Goal: Task Accomplishment & Management: Manage account settings

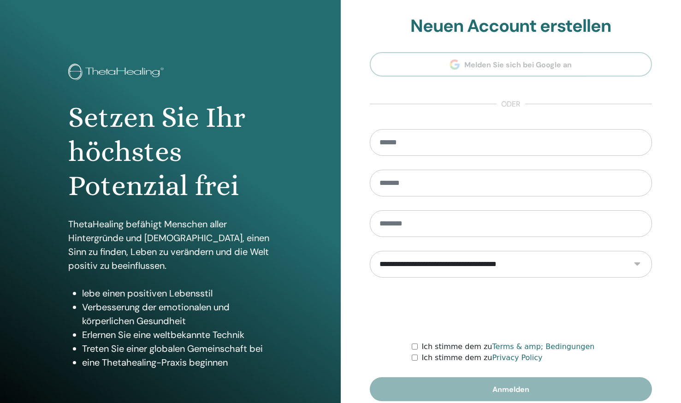
scroll to position [40, 0]
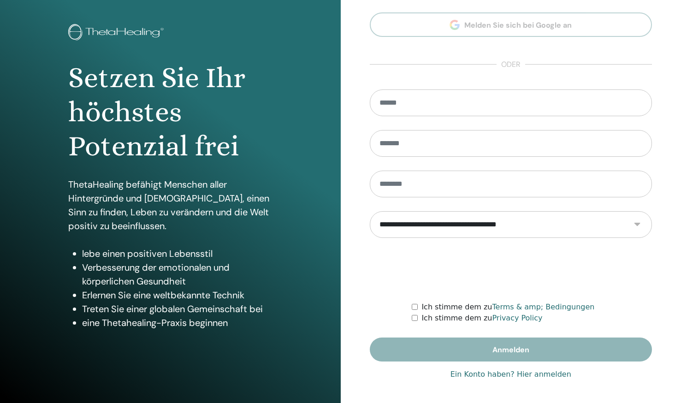
click at [521, 376] on link "Ein Konto haben? Hier anmelden" at bounding box center [510, 374] width 121 height 11
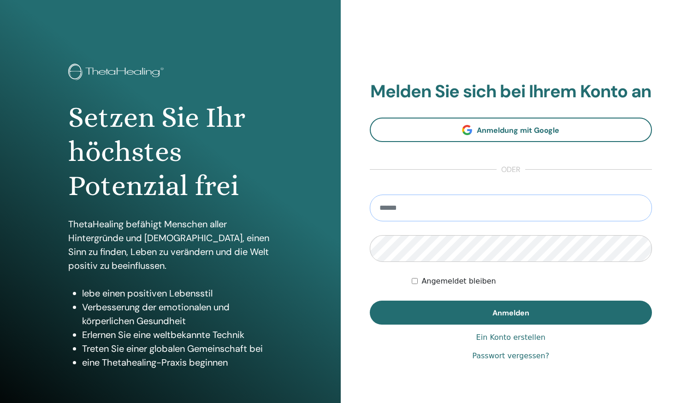
click at [474, 213] on input "email" at bounding box center [511, 208] width 283 height 27
type input "**********"
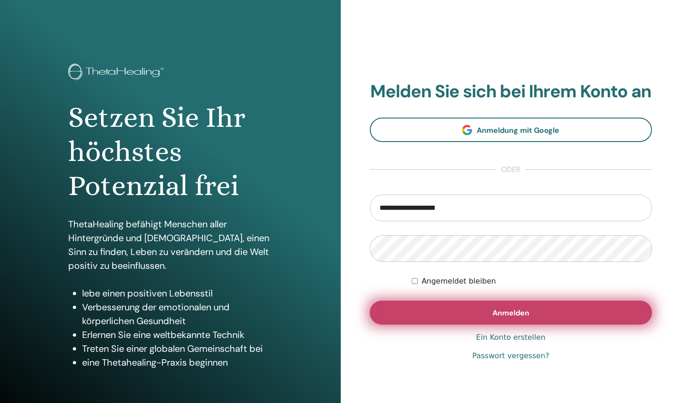
click at [493, 309] on span "Anmelden" at bounding box center [510, 313] width 37 height 10
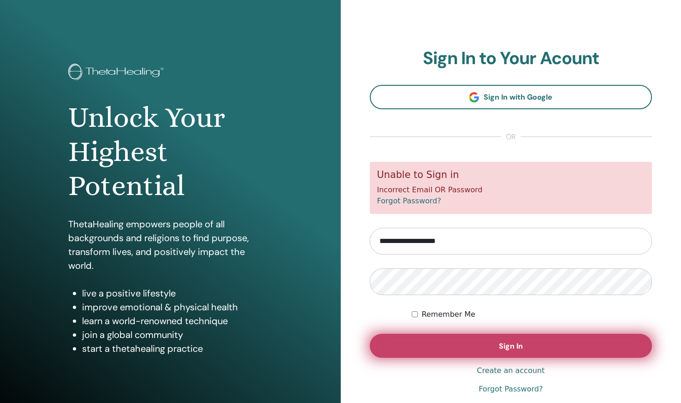
click at [470, 335] on button "Sign In" at bounding box center [511, 346] width 283 height 24
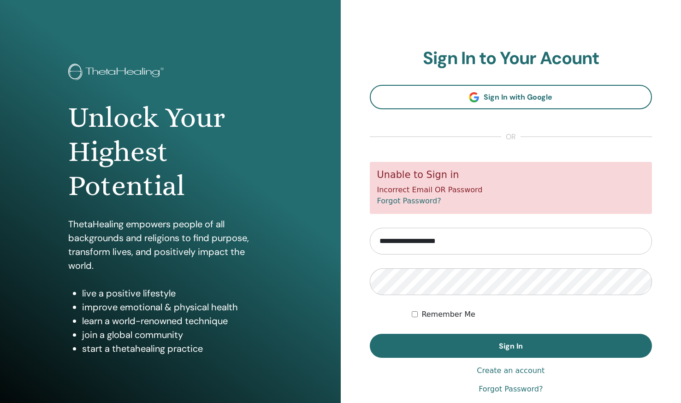
click at [469, 348] on button "Sign In" at bounding box center [511, 346] width 283 height 24
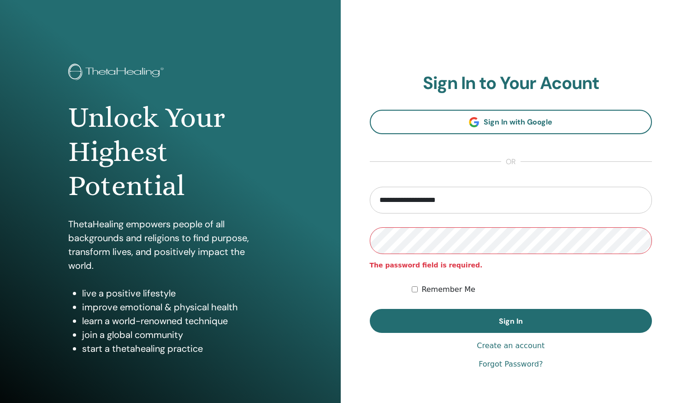
click at [503, 368] on link "Forgot Password?" at bounding box center [510, 364] width 64 height 11
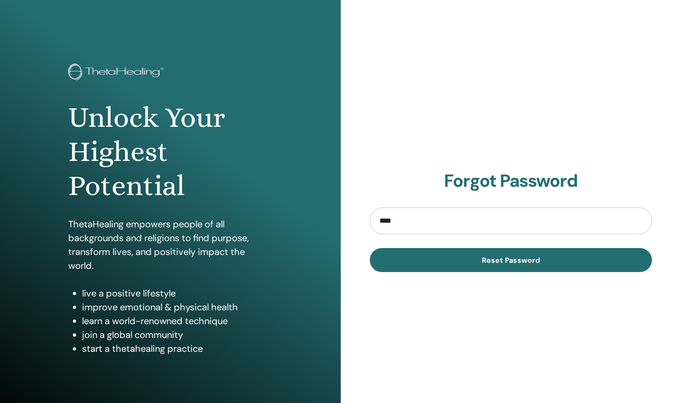
type input "**********"
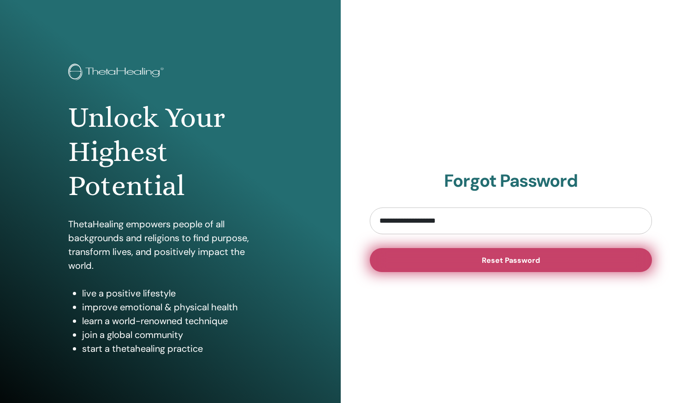
click at [462, 261] on button "Reset Password" at bounding box center [511, 260] width 283 height 24
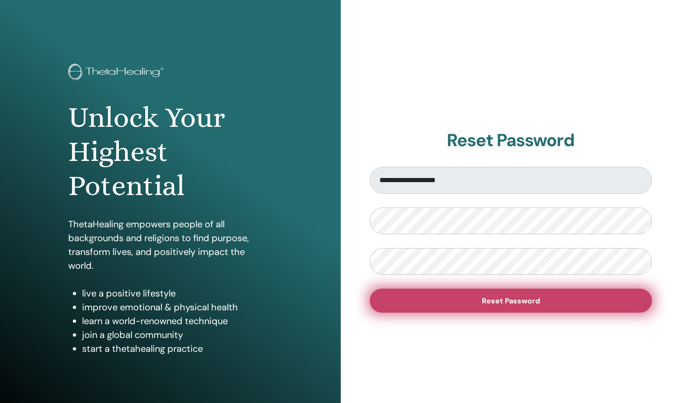
click at [460, 294] on button "Reset Password" at bounding box center [511, 301] width 283 height 24
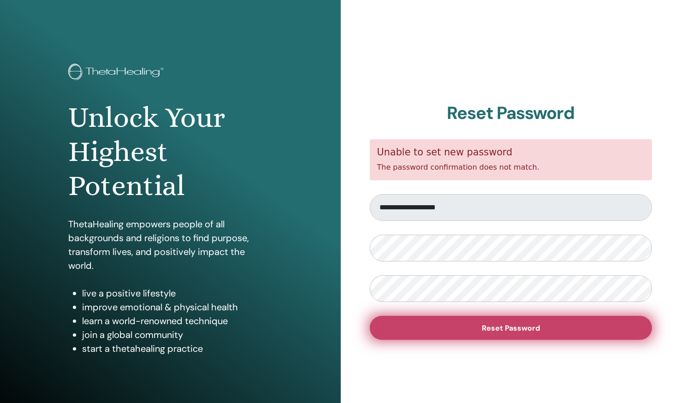
click at [545, 329] on button "Reset Password" at bounding box center [511, 328] width 283 height 24
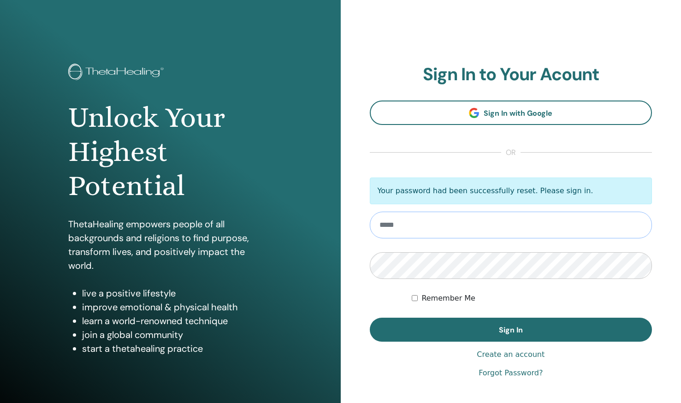
type input "**********"
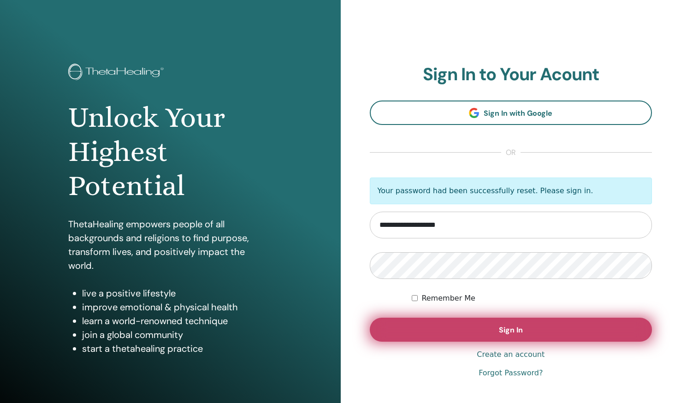
click at [464, 333] on button "Sign In" at bounding box center [511, 330] width 283 height 24
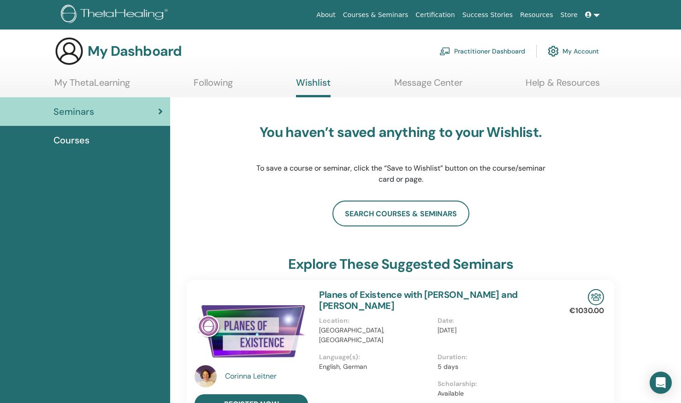
scroll to position [1, 0]
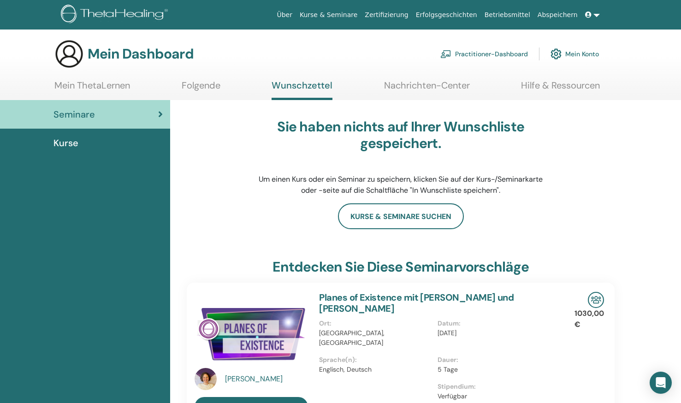
click at [579, 50] on font "Mein Konto" at bounding box center [582, 54] width 34 height 8
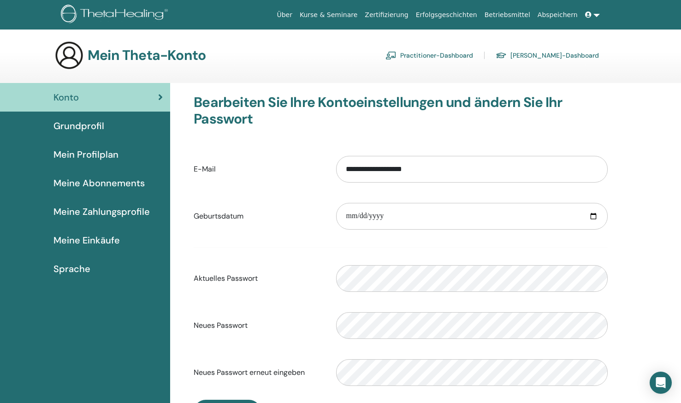
click at [408, 13] on link "Zertifizierung" at bounding box center [386, 14] width 51 height 17
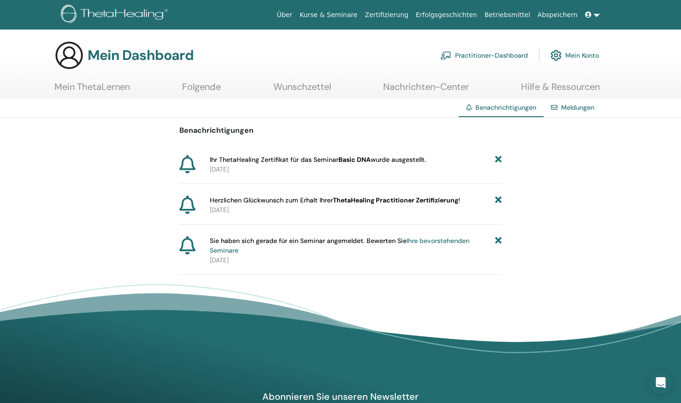
click at [353, 14] on link "Kurse & Seminare" at bounding box center [328, 14] width 65 height 17
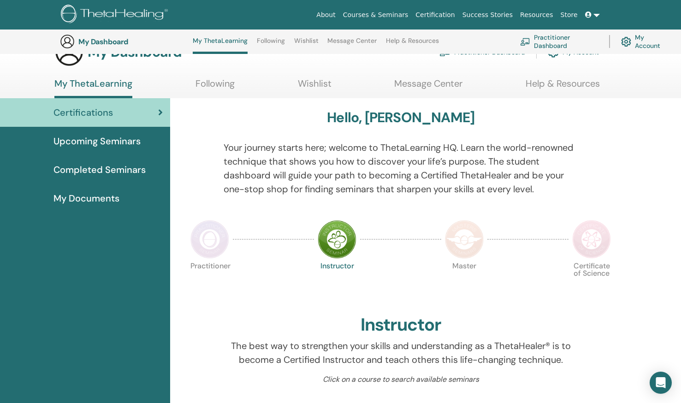
scroll to position [131, 0]
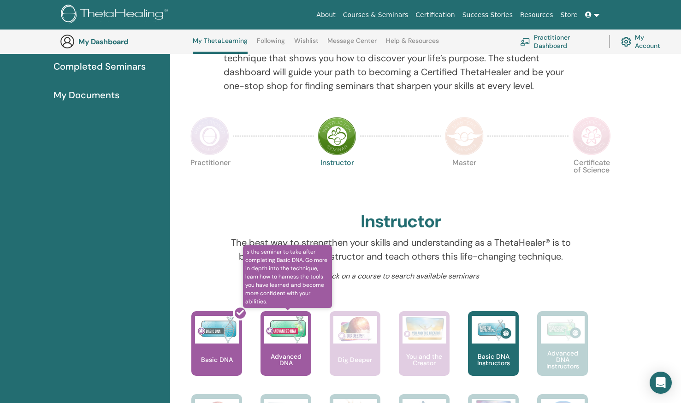
click at [290, 335] on img at bounding box center [286, 330] width 44 height 28
